Goal: Check status: Check status

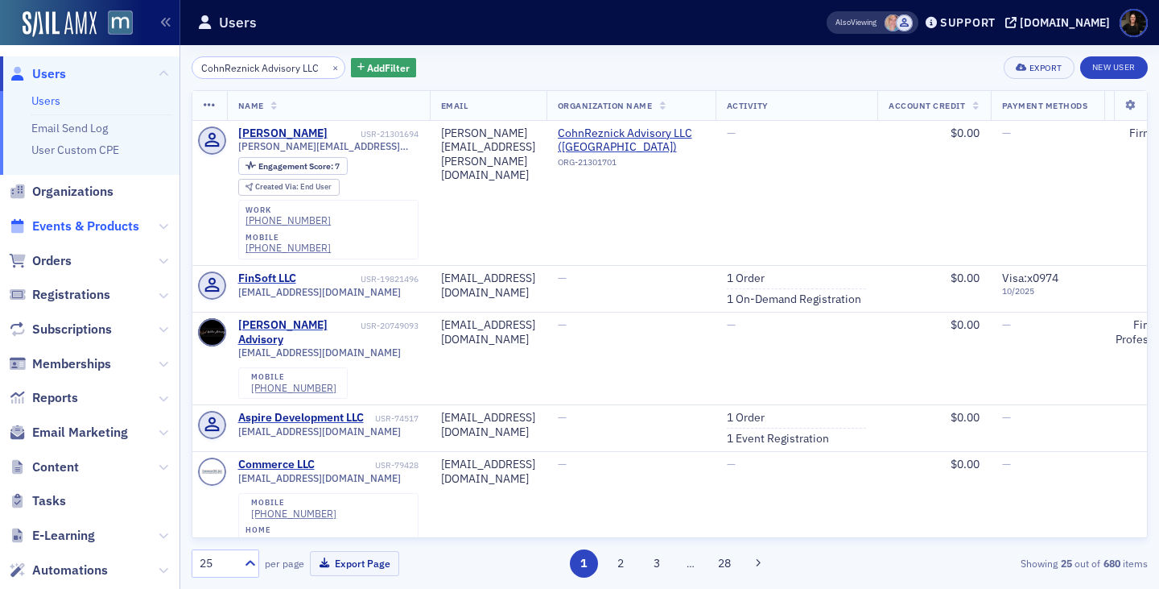
click at [83, 219] on span "Events & Products" at bounding box center [85, 226] width 107 height 18
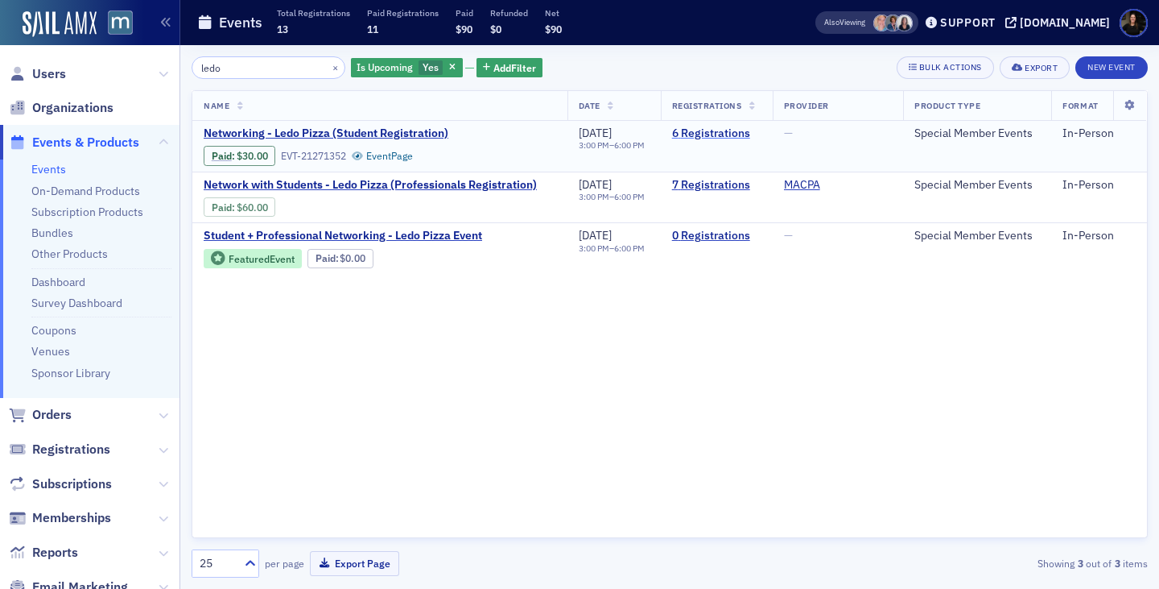
type input "ledo"
click at [709, 139] on link "6 Registrations" at bounding box center [716, 133] width 89 height 14
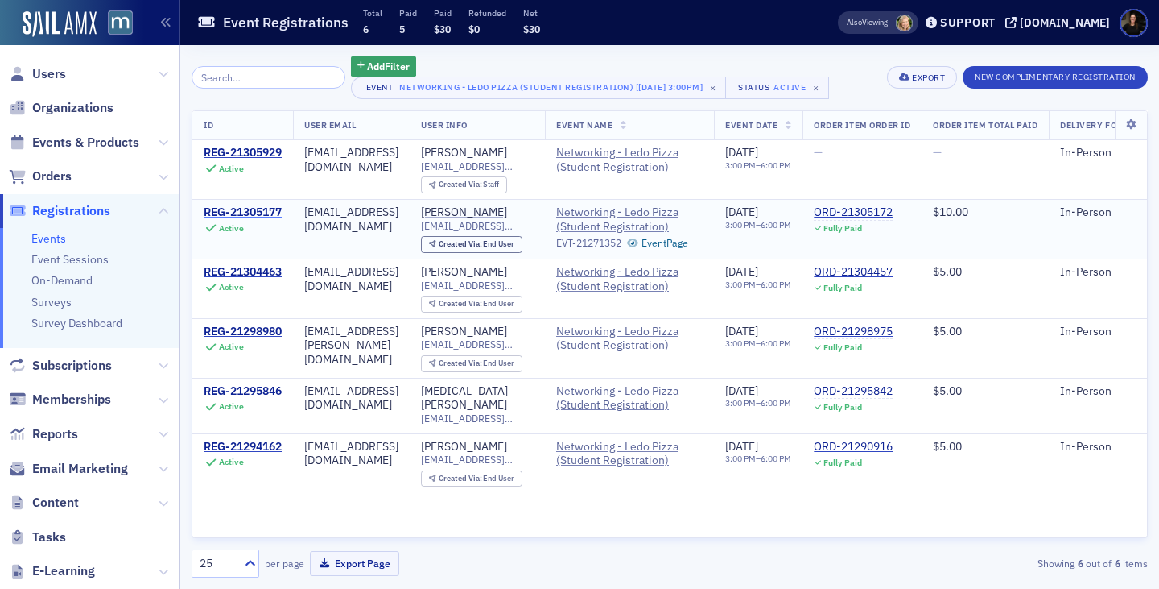
click at [273, 210] on div "REG-21305177" at bounding box center [243, 212] width 78 height 14
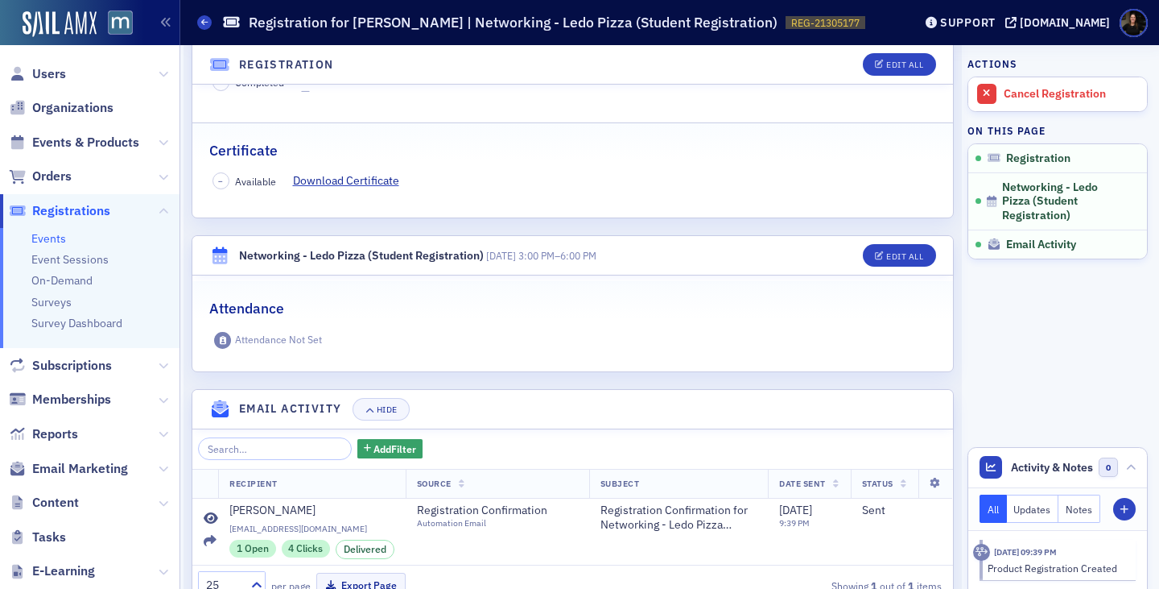
scroll to position [382, 0]
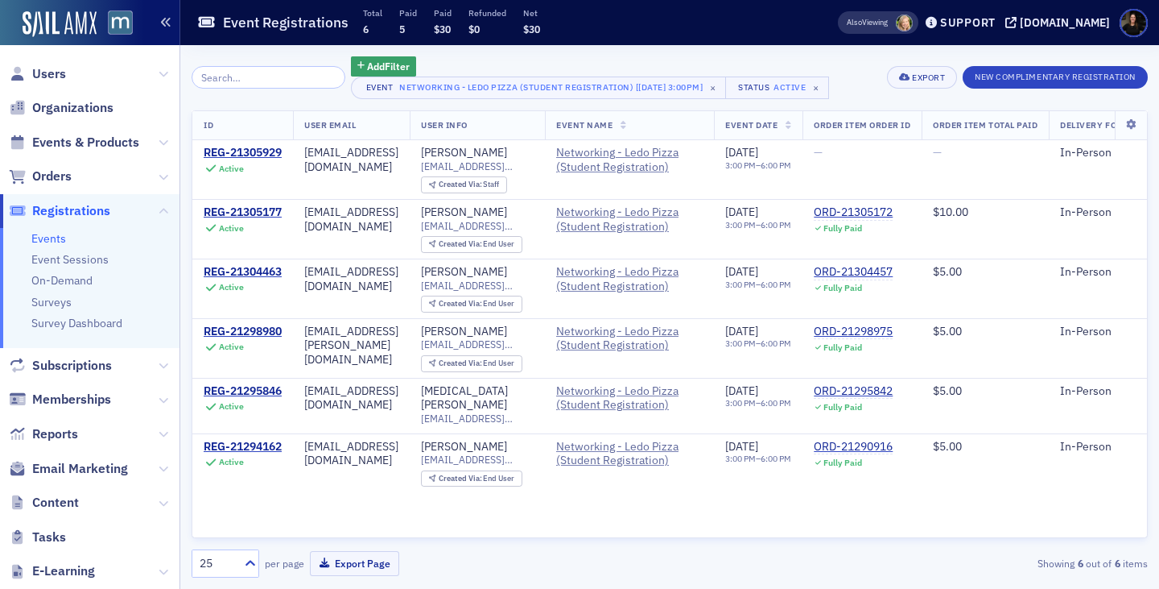
click at [162, 20] on icon "button" at bounding box center [165, 22] width 11 height 11
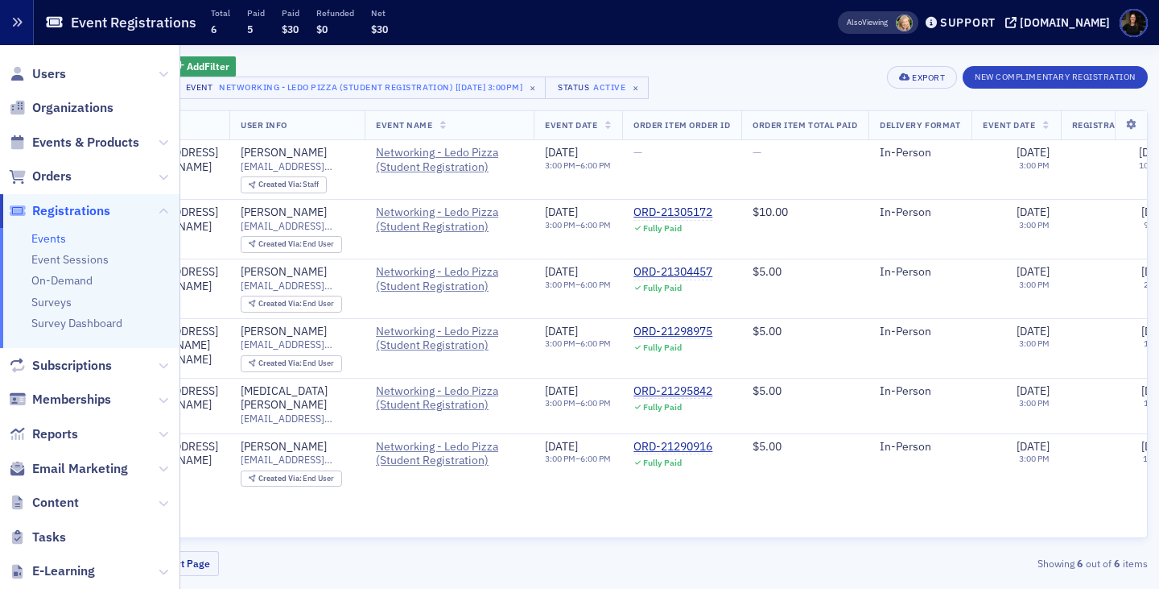
click at [13, 9] on button "button" at bounding box center [17, 22] width 34 height 45
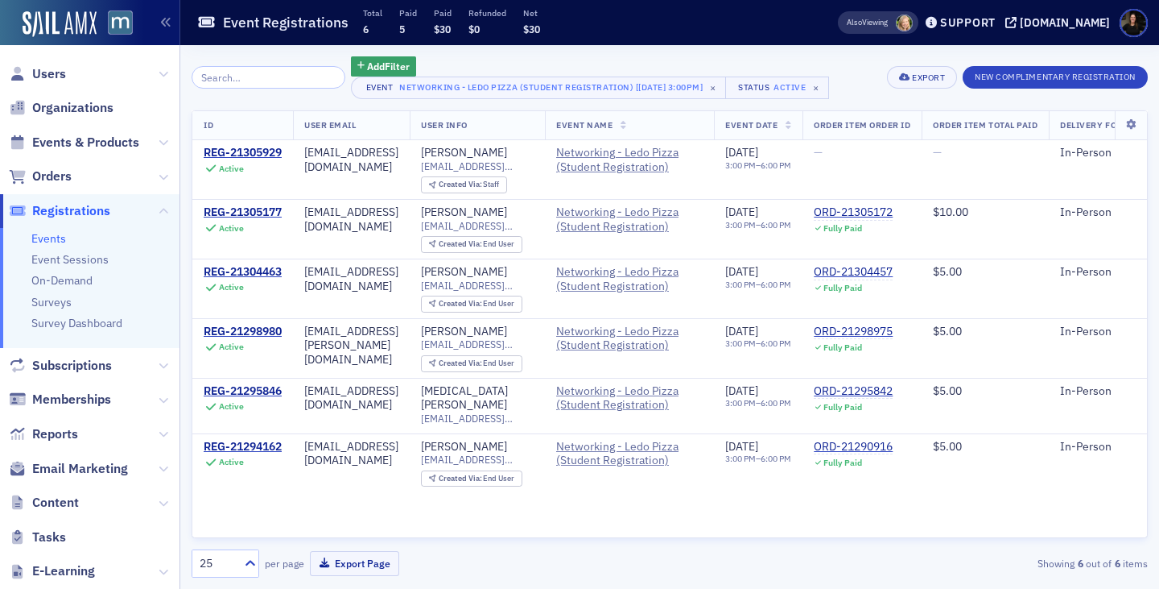
click at [85, 210] on span "Registrations" at bounding box center [71, 211] width 78 height 18
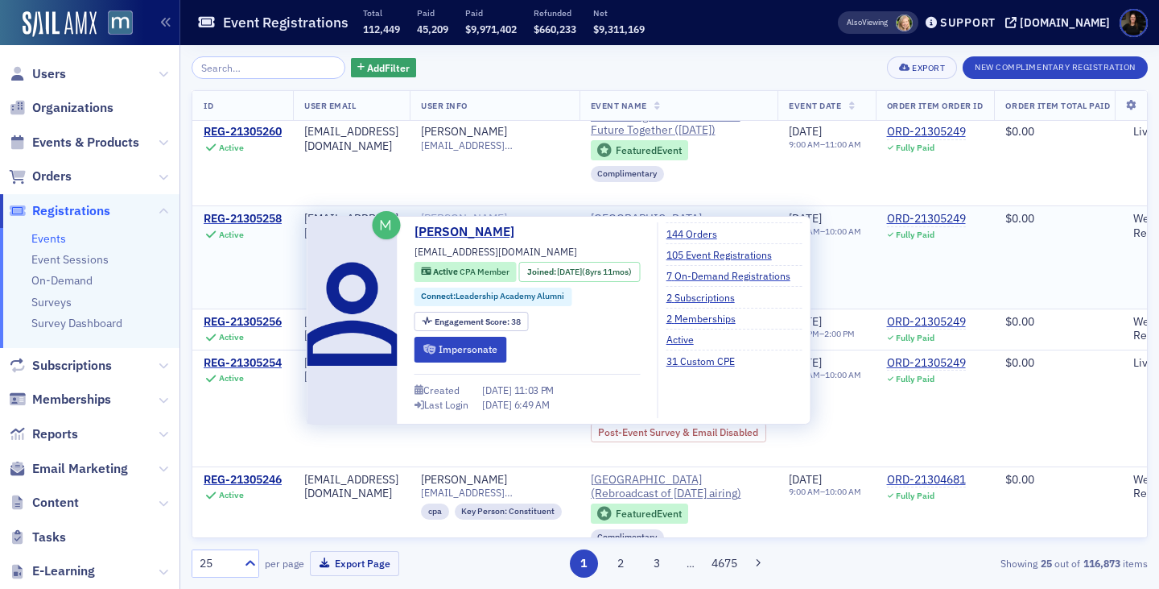
scroll to position [1571, 0]
